Goal: Information Seeking & Learning: Learn about a topic

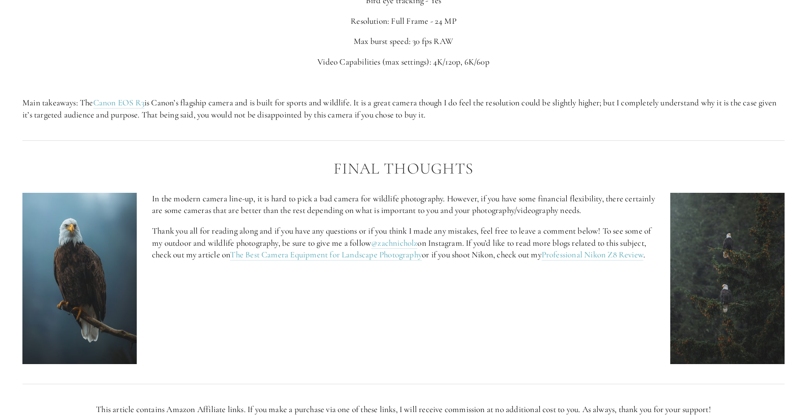
scroll to position [3732, 0]
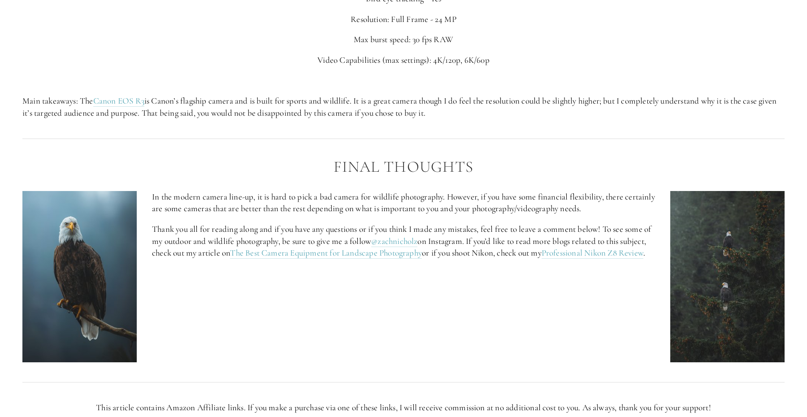
click at [500, 117] on p "Main takeaways: The Canon EOS R3 is Canon’s flagship camera and is built for sp…" at bounding box center [403, 107] width 762 height 24
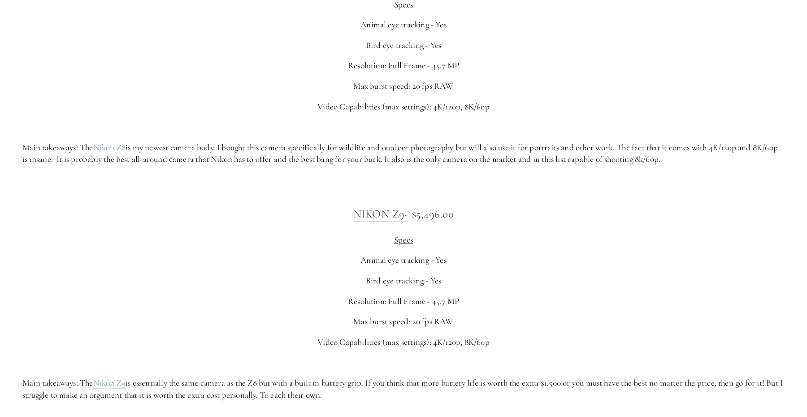
scroll to position [1925, 0]
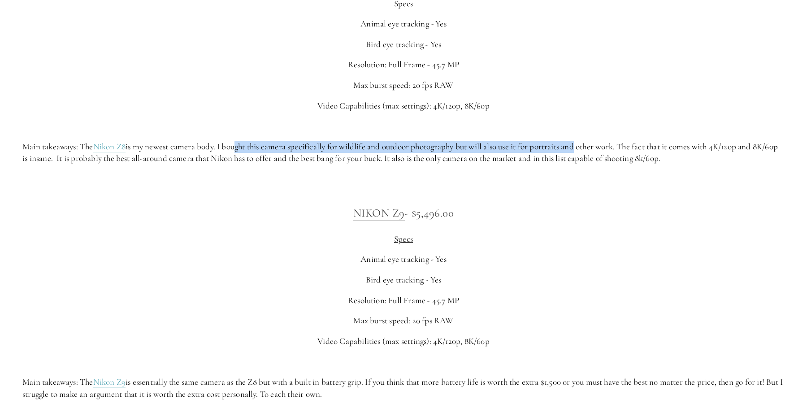
drag, startPoint x: 237, startPoint y: 140, endPoint x: 600, endPoint y: 160, distance: 363.9
click at [600, 160] on p "Main takeaways: The Nikon Z8 is my newest camera body. I bought this camera spe…" at bounding box center [403, 153] width 762 height 24
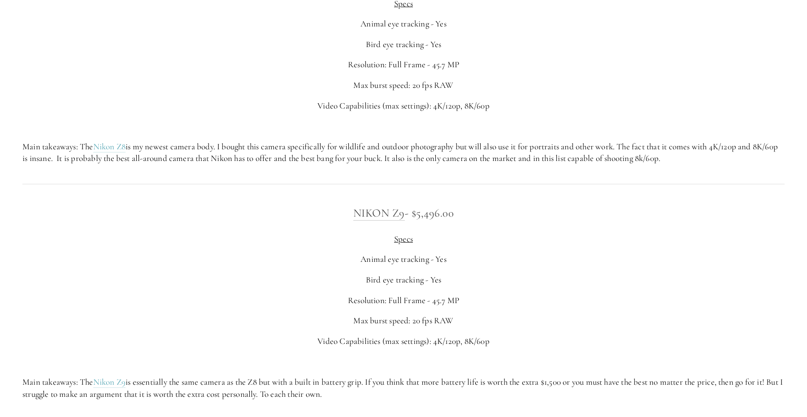
click at [621, 123] on p at bounding box center [403, 126] width 762 height 12
drag, startPoint x: 522, startPoint y: 142, endPoint x: 734, endPoint y: 159, distance: 212.6
click at [732, 162] on p "Main takeaways: The Nikon Z8 is my newest camera body. I bought this camera spe…" at bounding box center [403, 153] width 762 height 24
click at [734, 159] on p "Main takeaways: The Nikon Z8 is my newest camera body. I bought this camera spe…" at bounding box center [403, 153] width 762 height 24
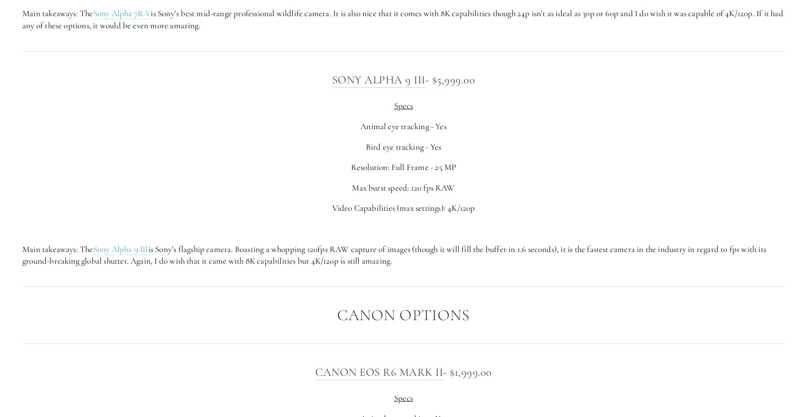
scroll to position [2821, 0]
drag, startPoint x: 654, startPoint y: 268, endPoint x: 372, endPoint y: 218, distance: 286.4
click at [373, 219] on div "Sony Alpha 9 III - $5,999.00 Specs Animal eye tracking - Yes Bird eye tracking …" at bounding box center [403, 168] width 777 height 211
click at [293, 186] on p "Max burst speed: 120 fps RAW" at bounding box center [403, 187] width 762 height 12
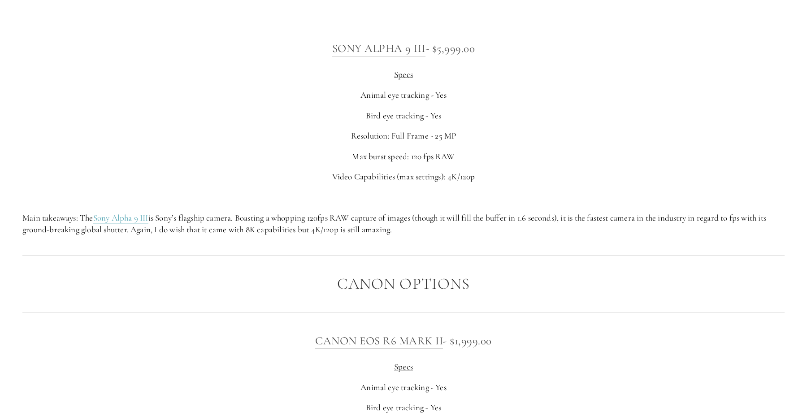
scroll to position [2855, 0]
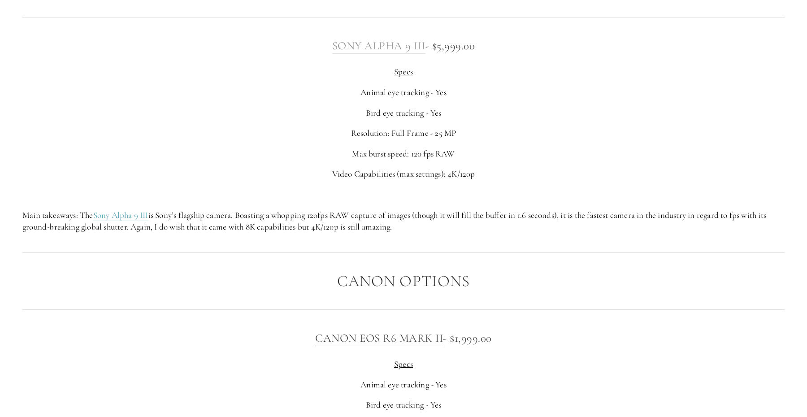
click at [401, 49] on link "Sony Alpha 9 III" at bounding box center [378, 46] width 93 height 14
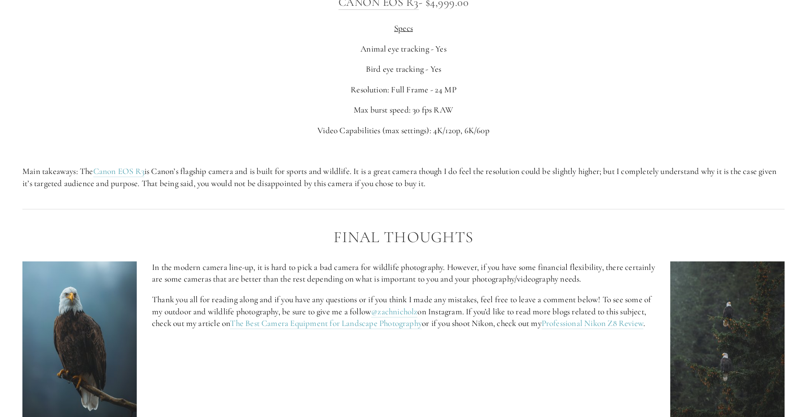
scroll to position [3664, 0]
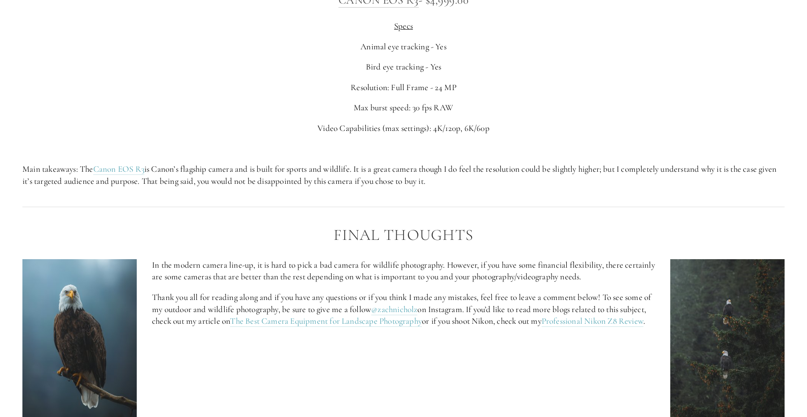
drag, startPoint x: 228, startPoint y: 168, endPoint x: 509, endPoint y: 185, distance: 281.5
click at [507, 183] on p "Main takeaways: The Canon EOS R3 is Canon’s flagship camera and is built for sp…" at bounding box center [403, 175] width 762 height 24
click at [509, 185] on p "Main takeaways: The Canon EOS R3 is Canon’s flagship camera and is built for sp…" at bounding box center [403, 175] width 762 height 24
drag, startPoint x: 519, startPoint y: 184, endPoint x: 412, endPoint y: 156, distance: 110.8
click at [412, 156] on div "Canon EOS R3 - $4,999.00 Specs Animal eye tracking - Yes Bird eye tracking - Ye…" at bounding box center [403, 89] width 762 height 196
